Goal: Find specific page/section: Locate a particular part of the current website

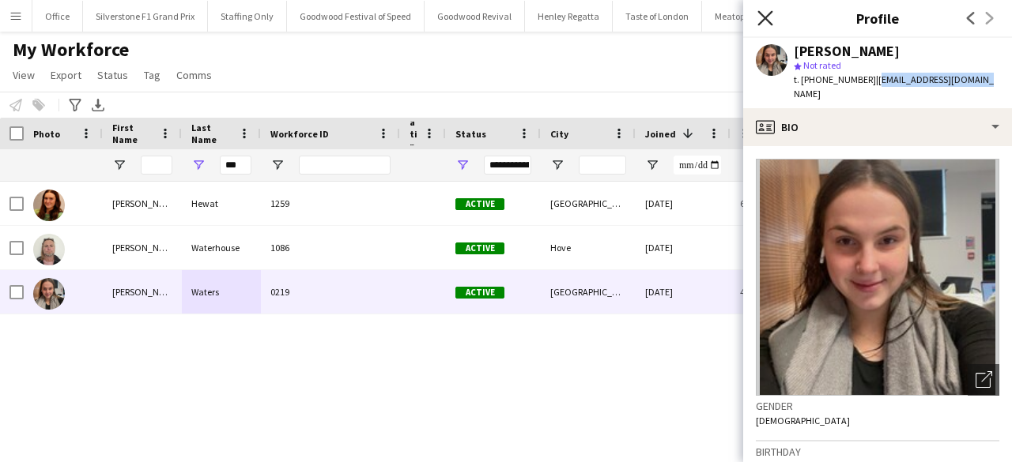
click at [767, 17] on icon at bounding box center [764, 17] width 15 height 15
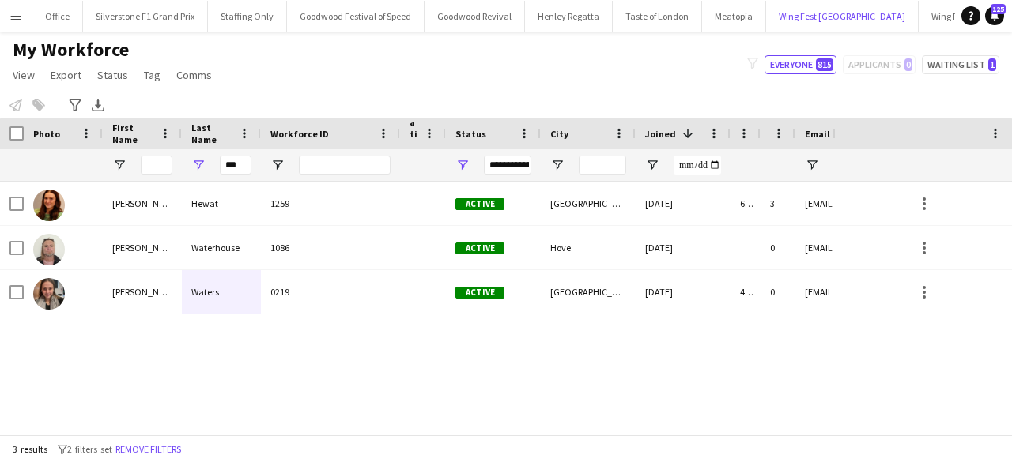
click at [767, 17] on button "Wing Fest Manchester Close" at bounding box center [842, 16] width 153 height 31
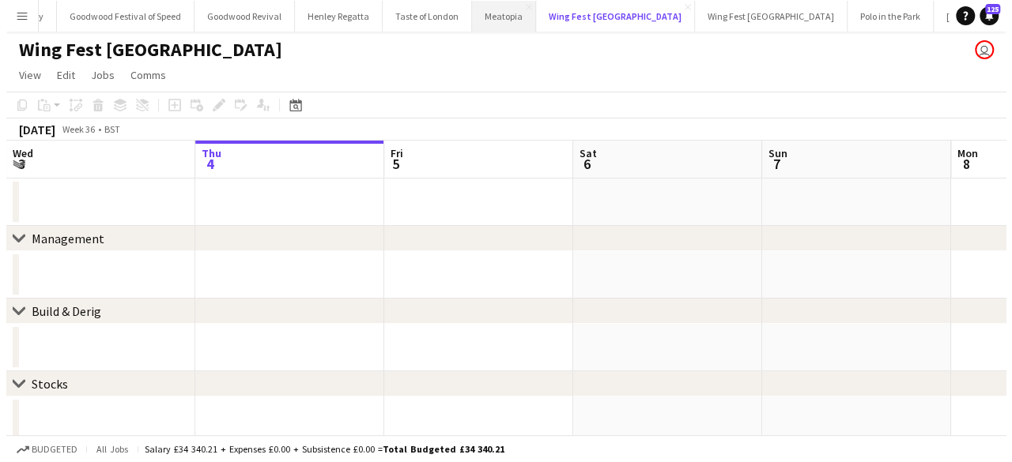
scroll to position [0, 296]
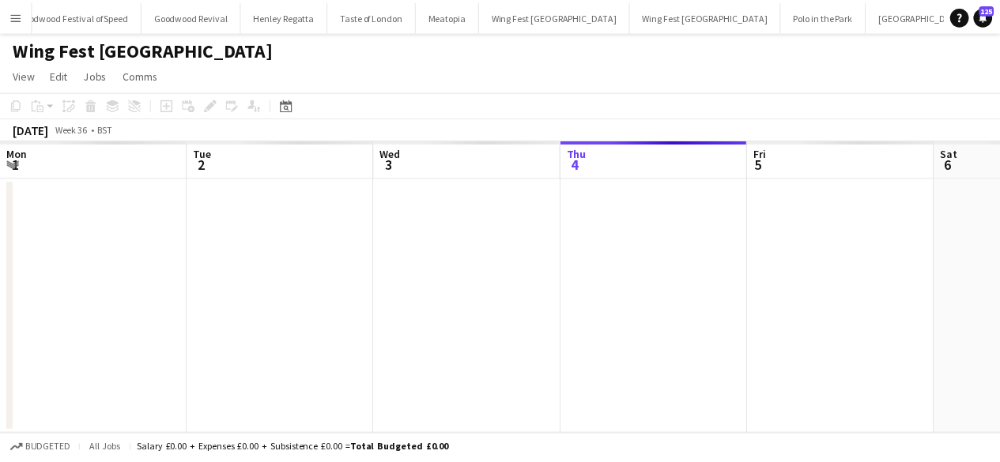
scroll to position [0, 378]
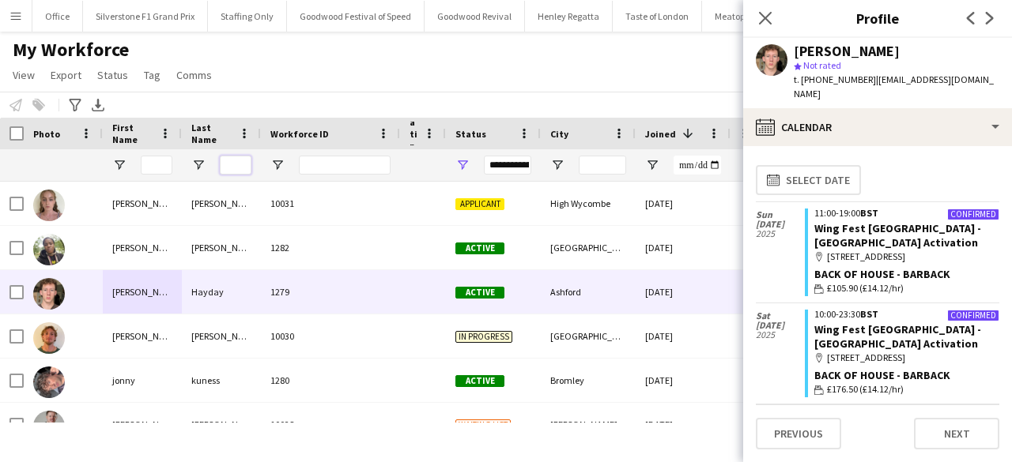
click at [236, 165] on input "Last Name Filter Input" at bounding box center [236, 165] width 32 height 19
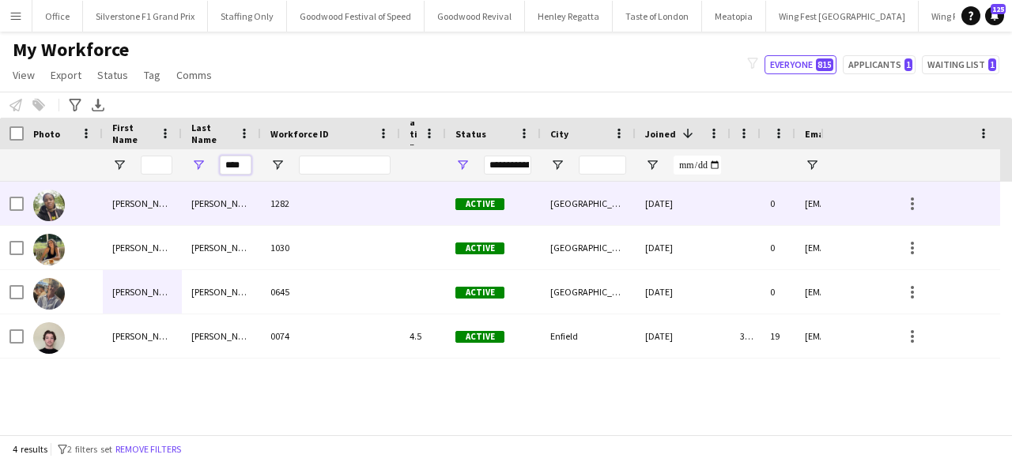
type input "****"
click at [231, 202] on div "Phillip" at bounding box center [221, 203] width 79 height 43
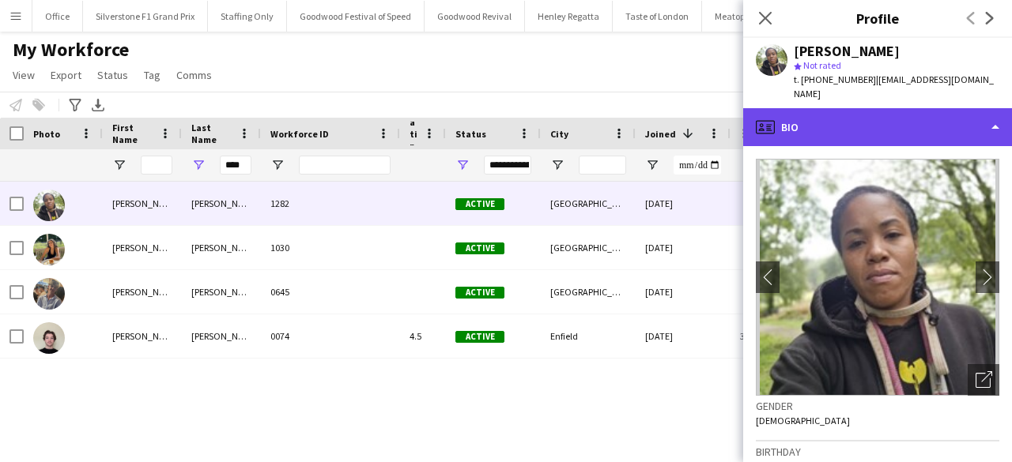
click at [836, 111] on div "profile Bio" at bounding box center [877, 127] width 269 height 38
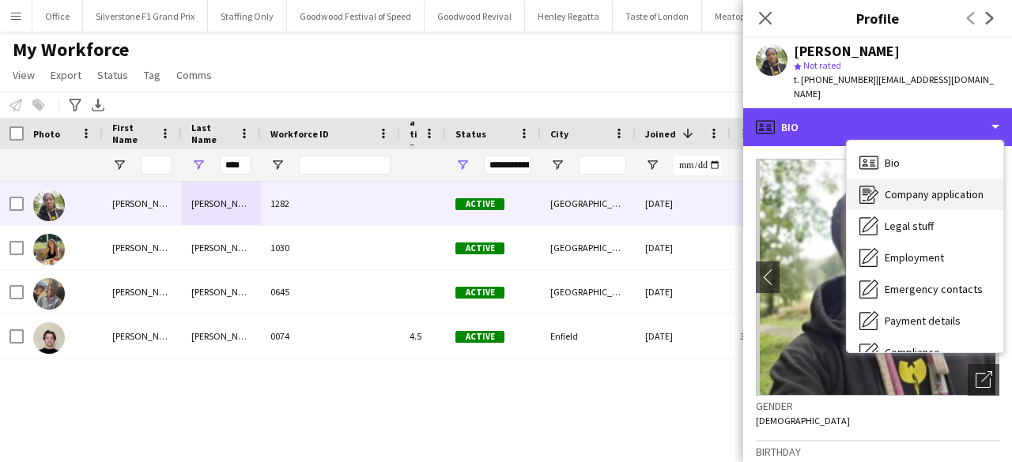
scroll to position [117, 0]
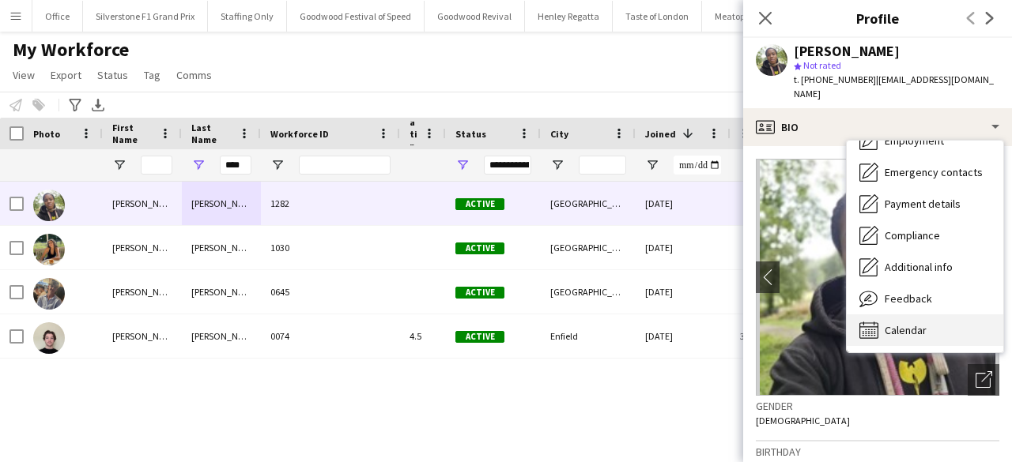
click at [911, 323] on span "Calendar" at bounding box center [906, 330] width 42 height 14
